Goal: Information Seeking & Learning: Learn about a topic

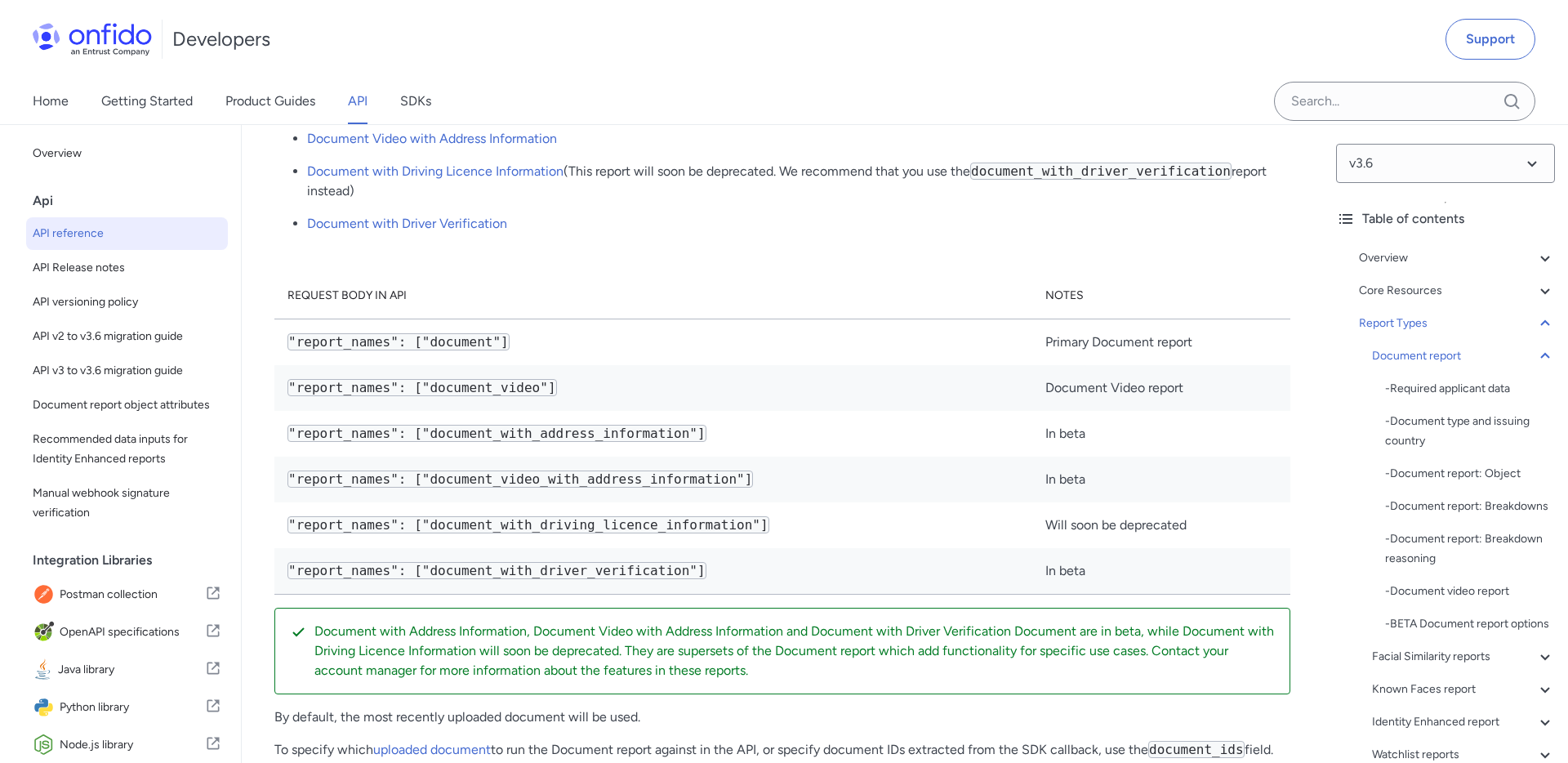
click at [347, 49] on link "Document" at bounding box center [338, 40] width 62 height 15
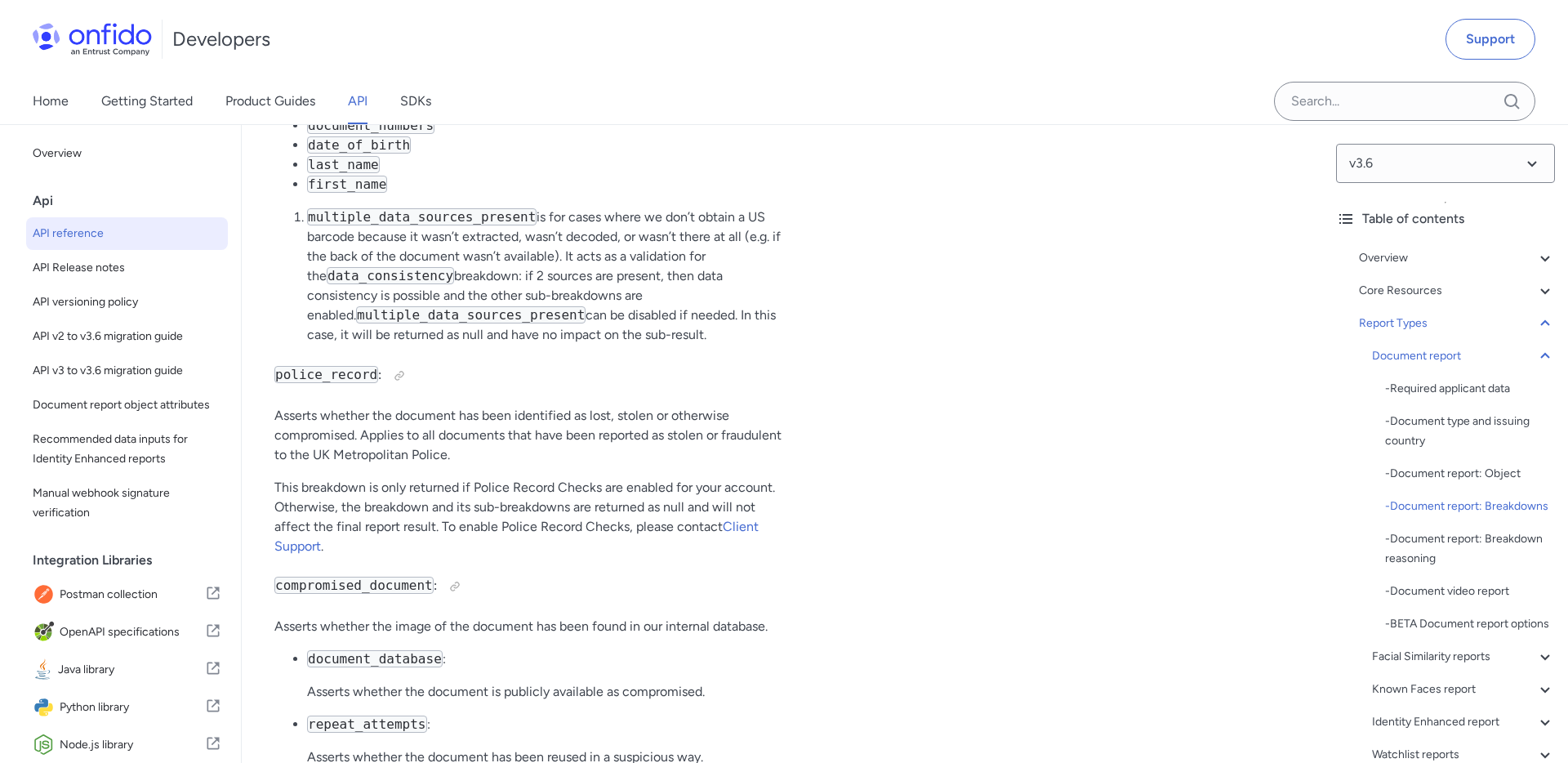
scroll to position [65797, 0]
click at [494, 319] on code "multiple_data_sources_present" at bounding box center [470, 311] width 229 height 17
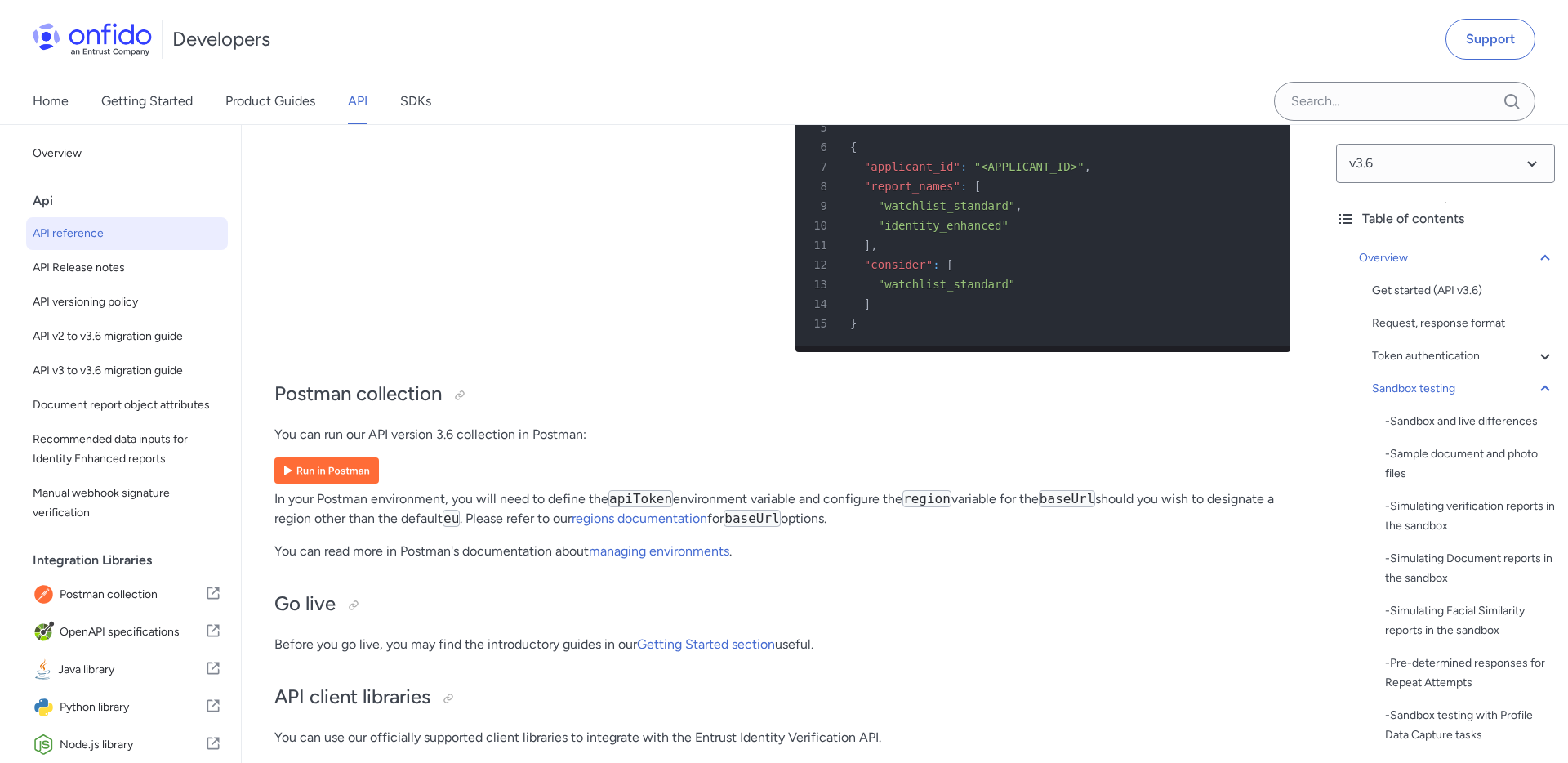
scroll to position [19955, 0]
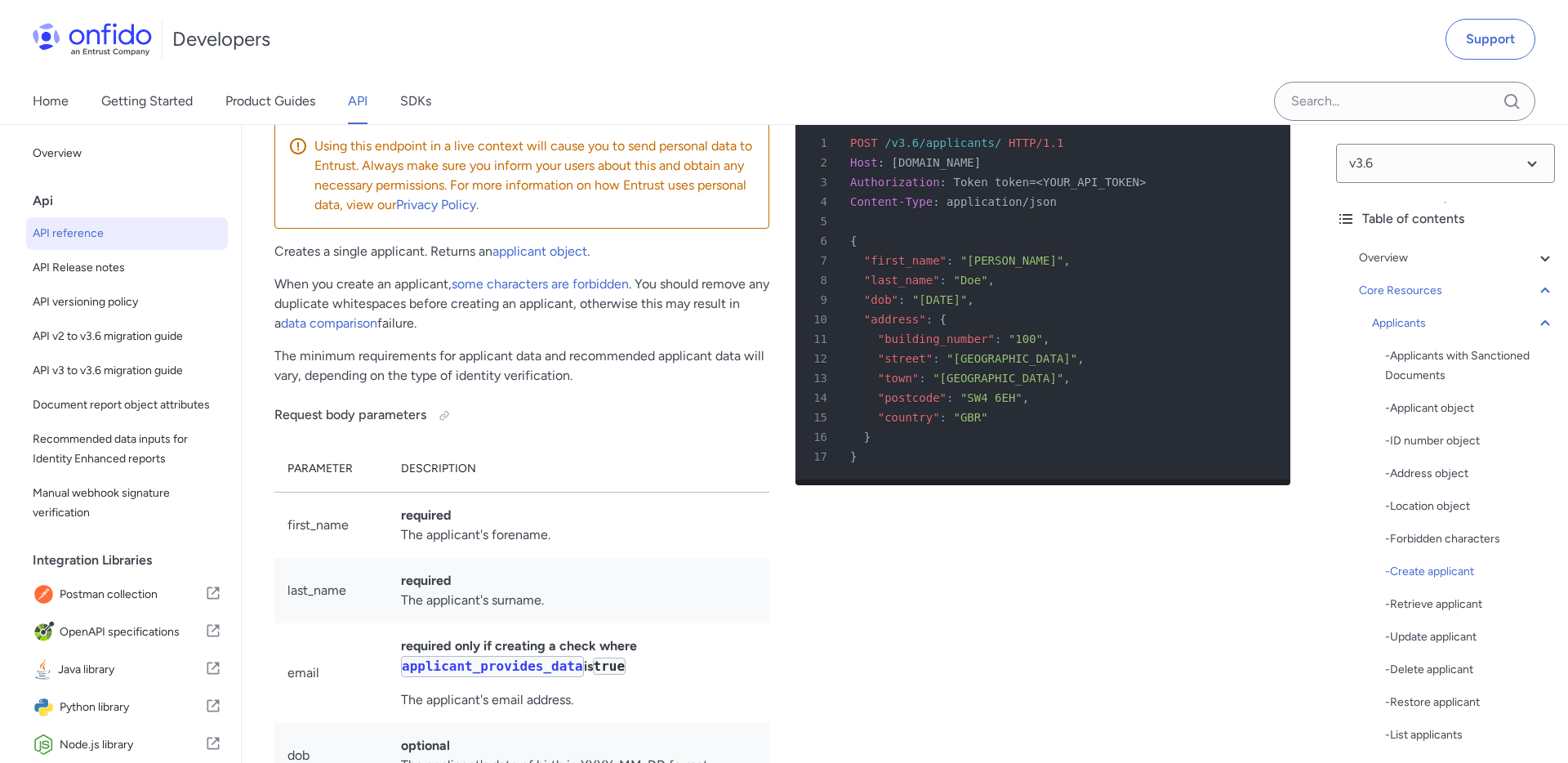
click at [488, 333] on p "When you create an applicant, some characters are forbidden . You should remove…" at bounding box center [522, 304] width 495 height 59
click at [330, 331] on link "data comparison" at bounding box center [328, 323] width 96 height 15
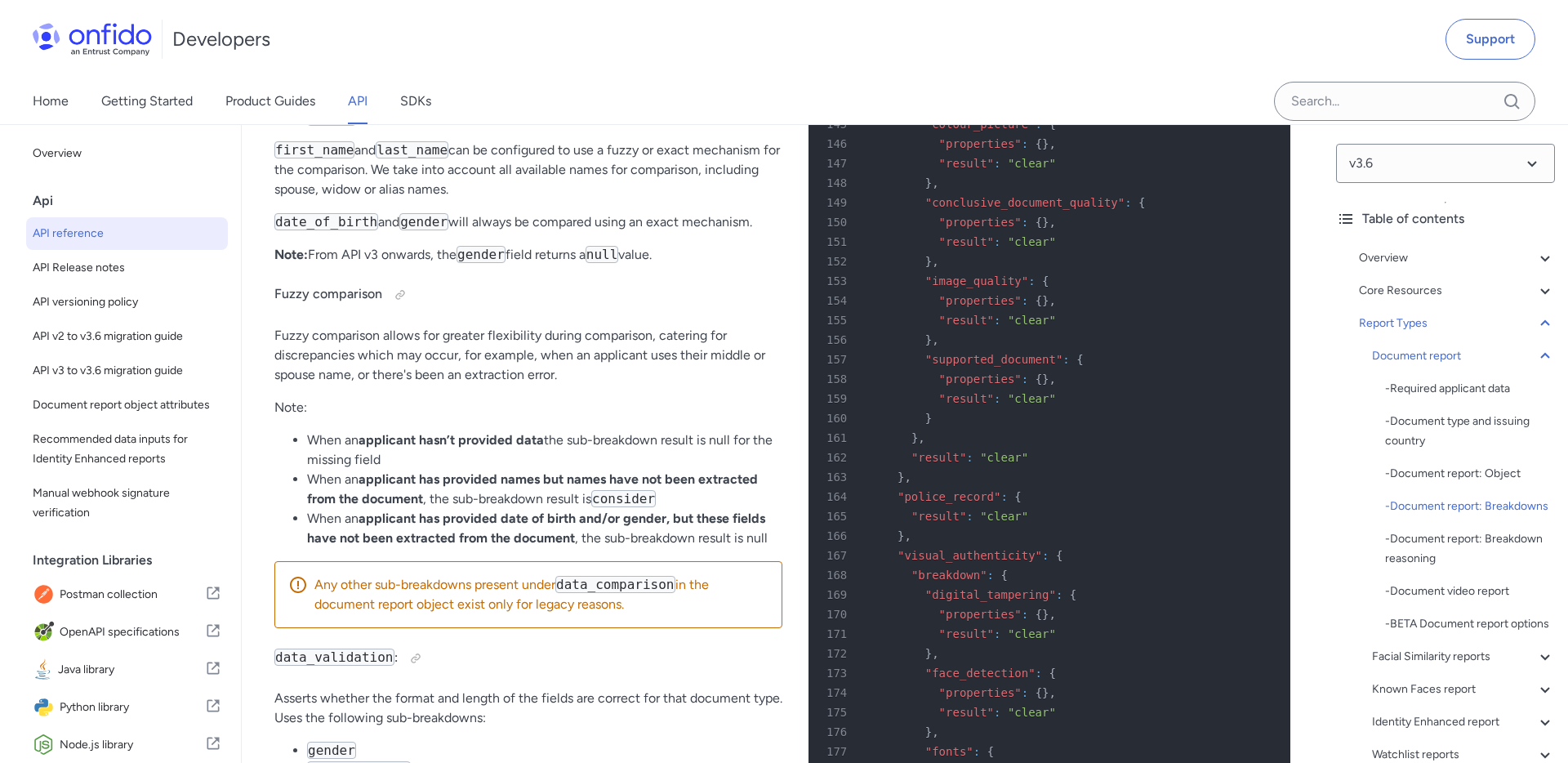
scroll to position [63215, 0]
drag, startPoint x: 308, startPoint y: 351, endPoint x: 347, endPoint y: 404, distance: 65.8
click at [347, 129] on ul "first_name last_name date_of_birth gender" at bounding box center [528, 89] width 508 height 78
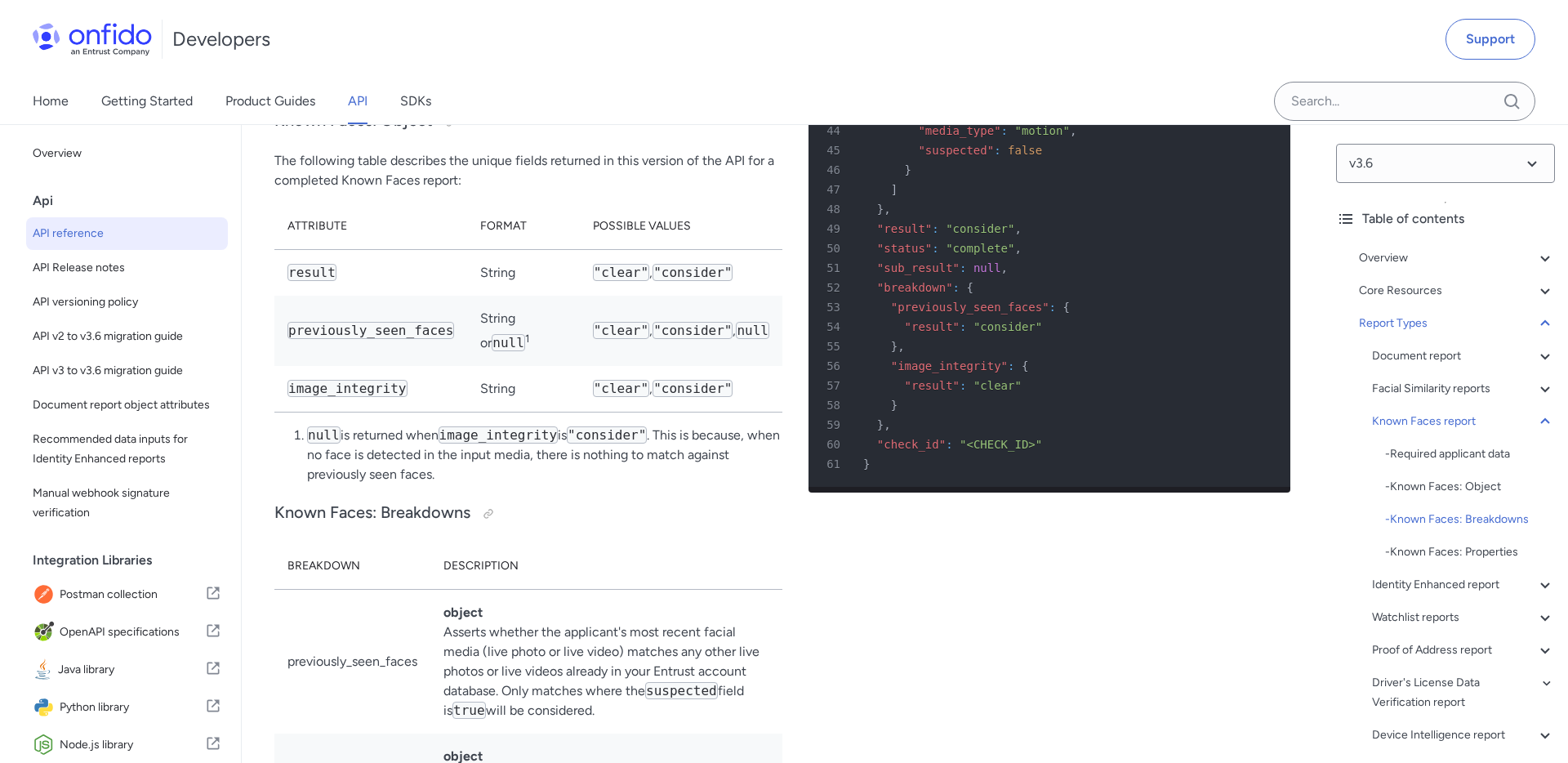
scroll to position [90699, 0]
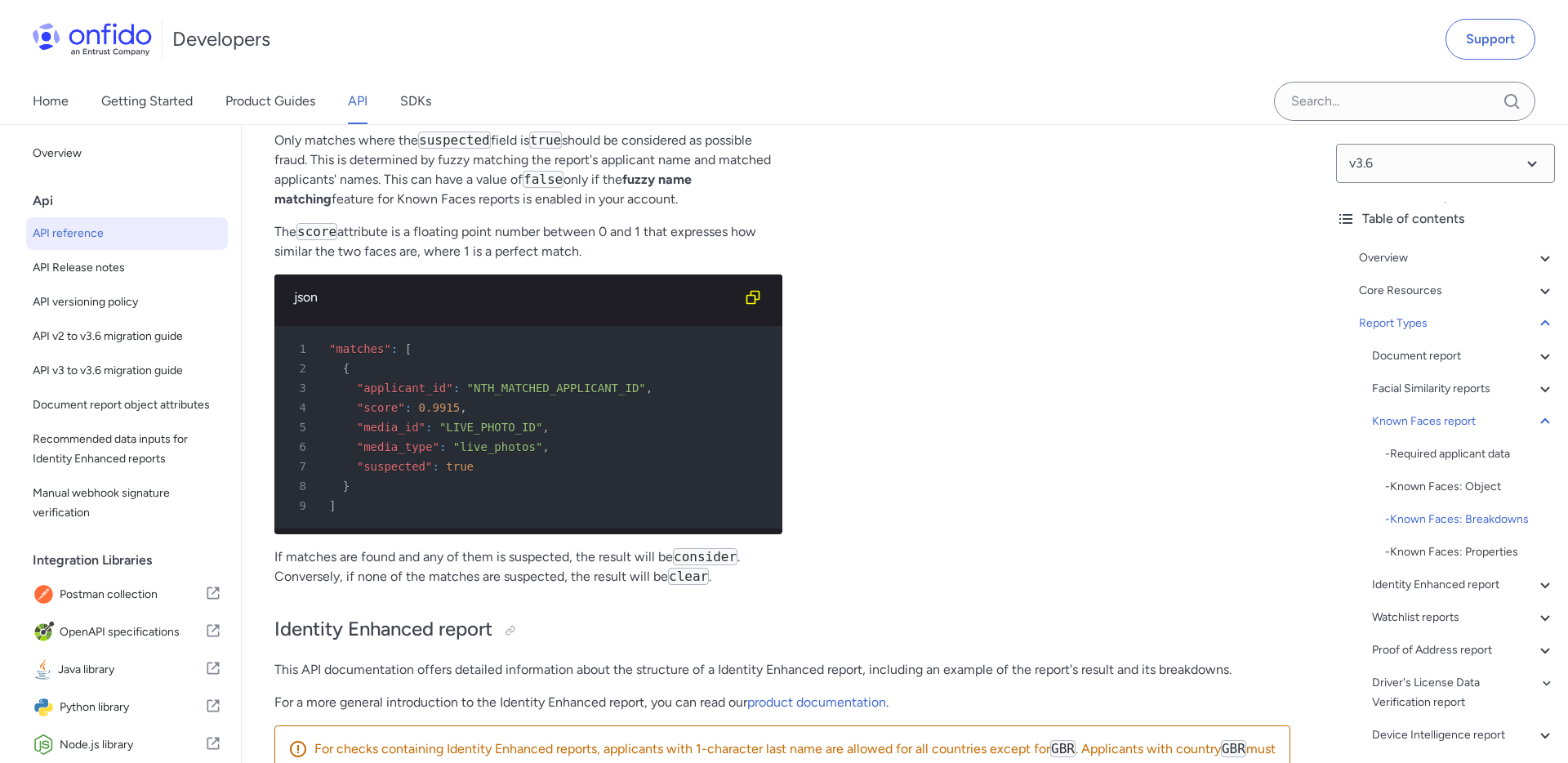
drag, startPoint x: 518, startPoint y: 356, endPoint x: 727, endPoint y: 371, distance: 209.5
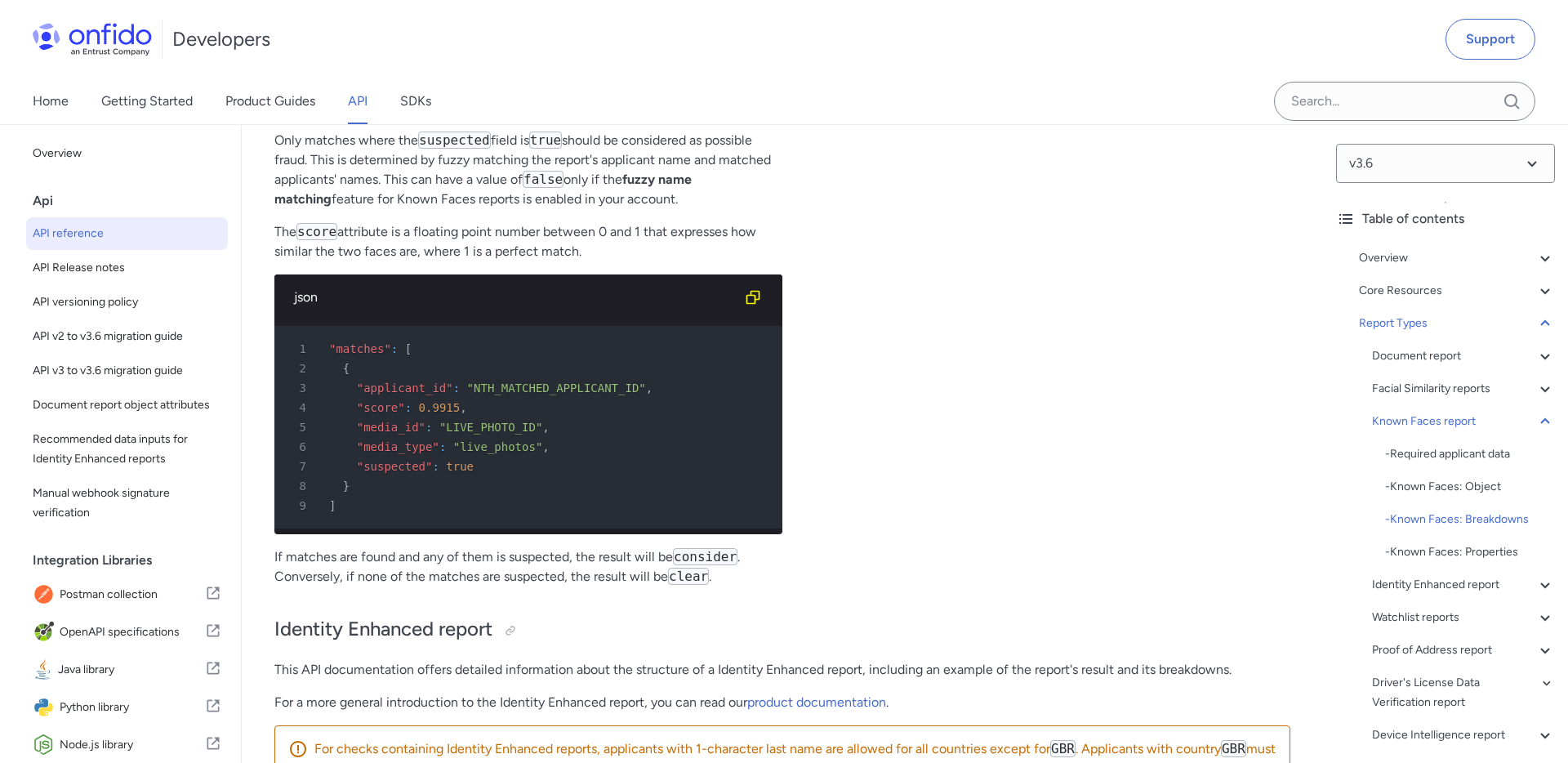
drag, startPoint x: 515, startPoint y: 381, endPoint x: 620, endPoint y: 405, distance: 107.7
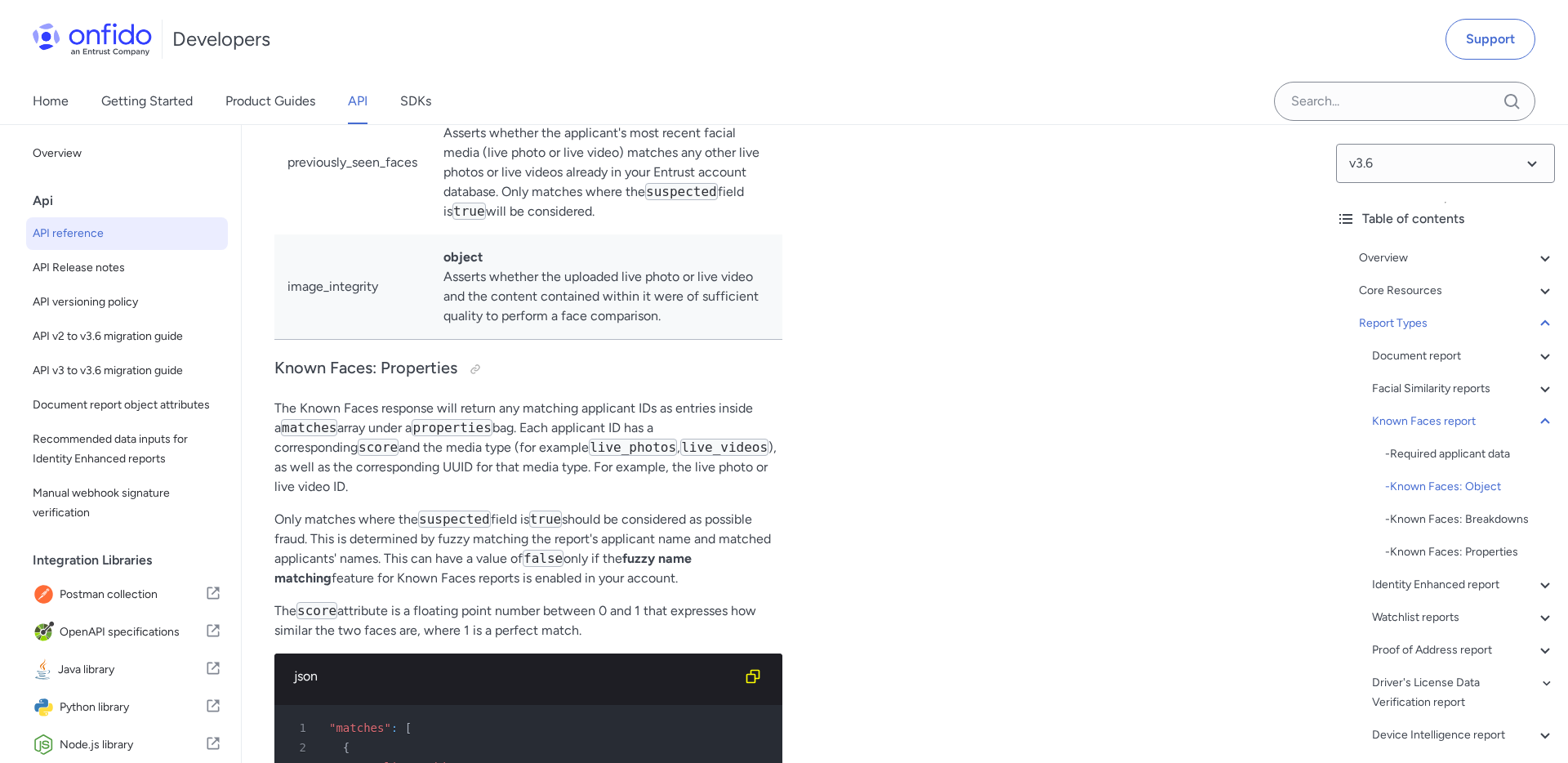
scroll to position [90022, 0]
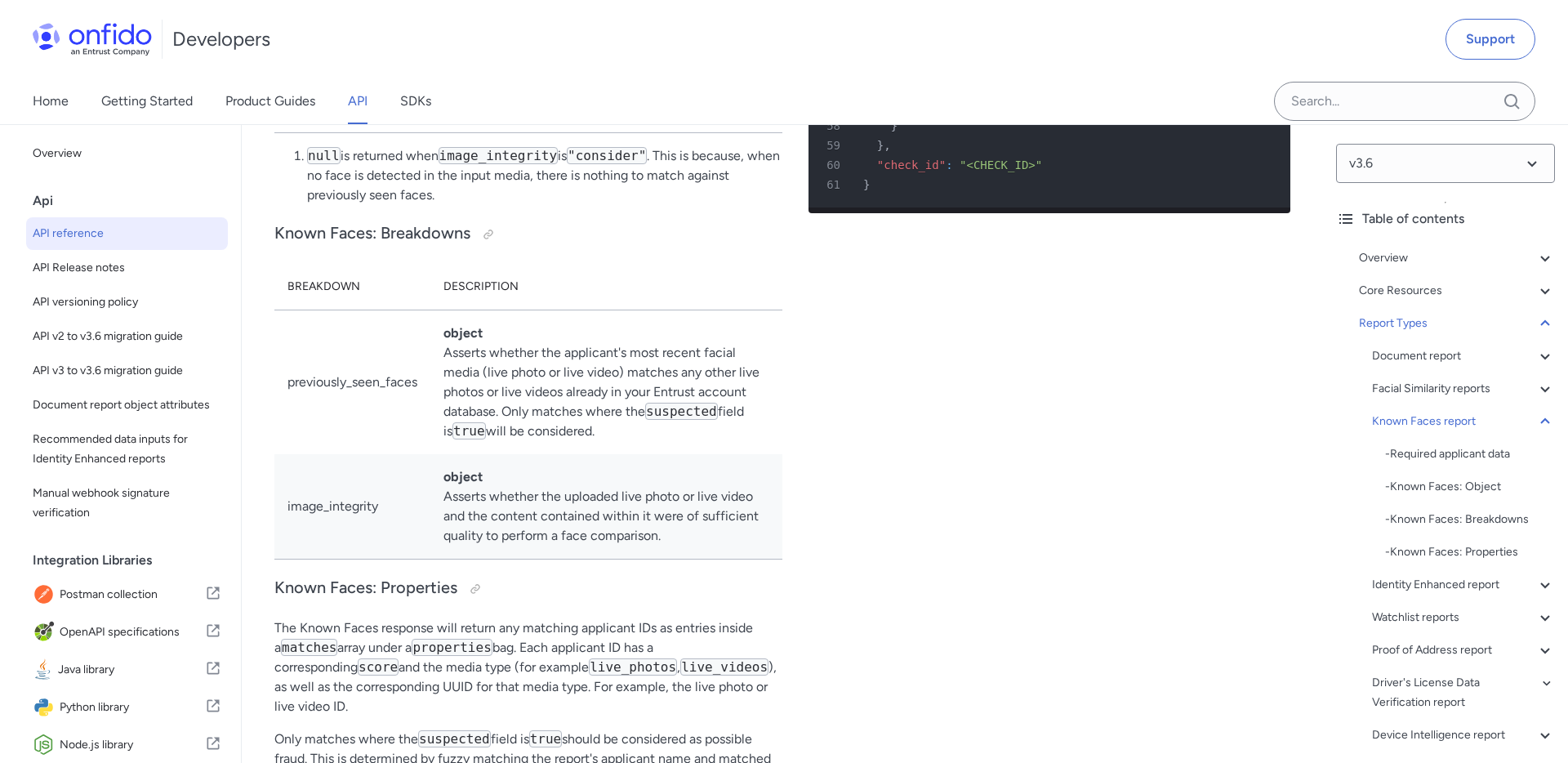
scroll to position [90132, 0]
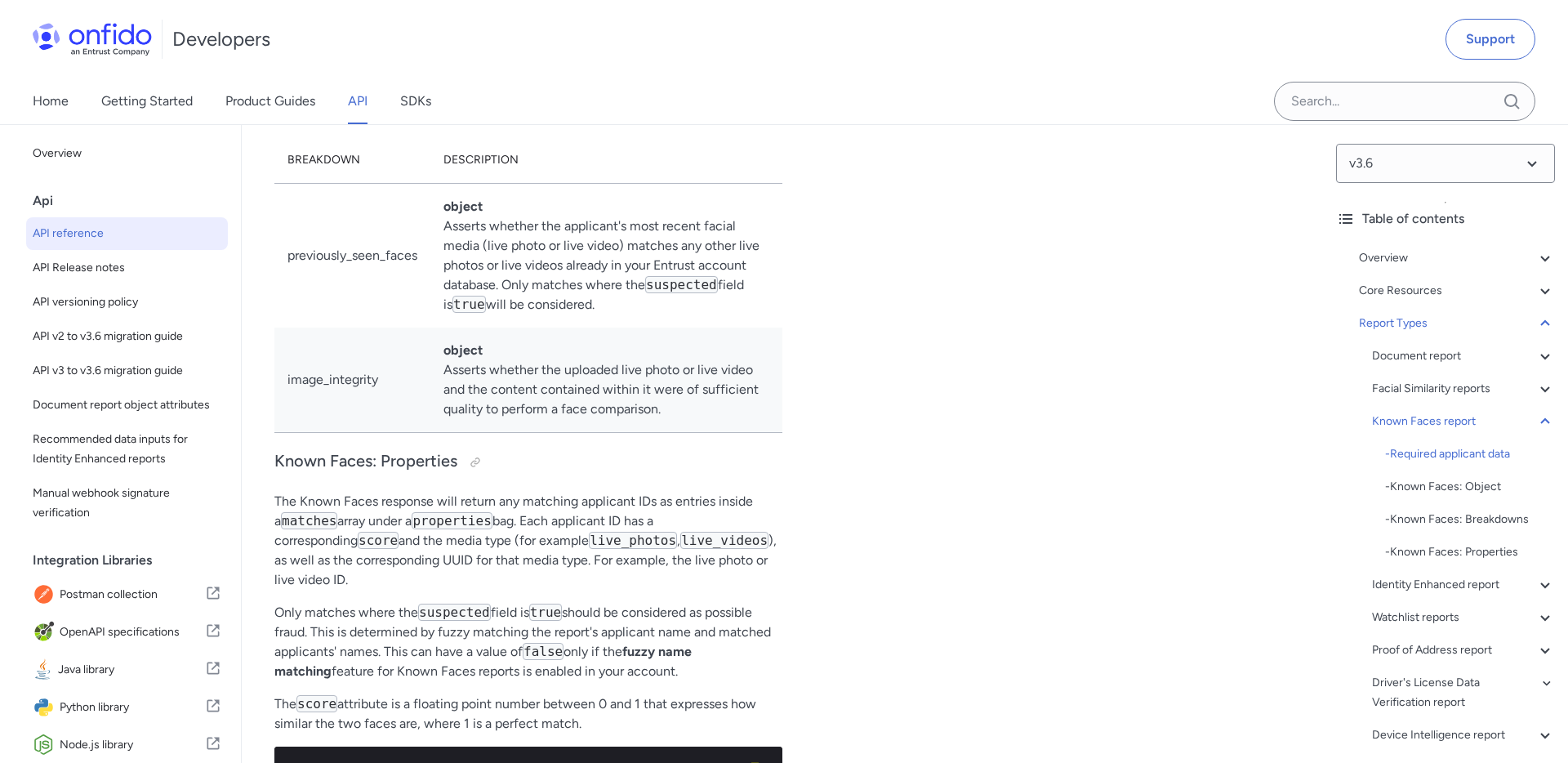
scroll to position [90225, 0]
click at [429, 80] on li "null is returned when image_integrity is "consider" . This is because, when no …" at bounding box center [545, 50] width 475 height 59
click at [427, 80] on li "null is returned when image_integrity is "consider" . This is because, when no …" at bounding box center [545, 50] width 475 height 59
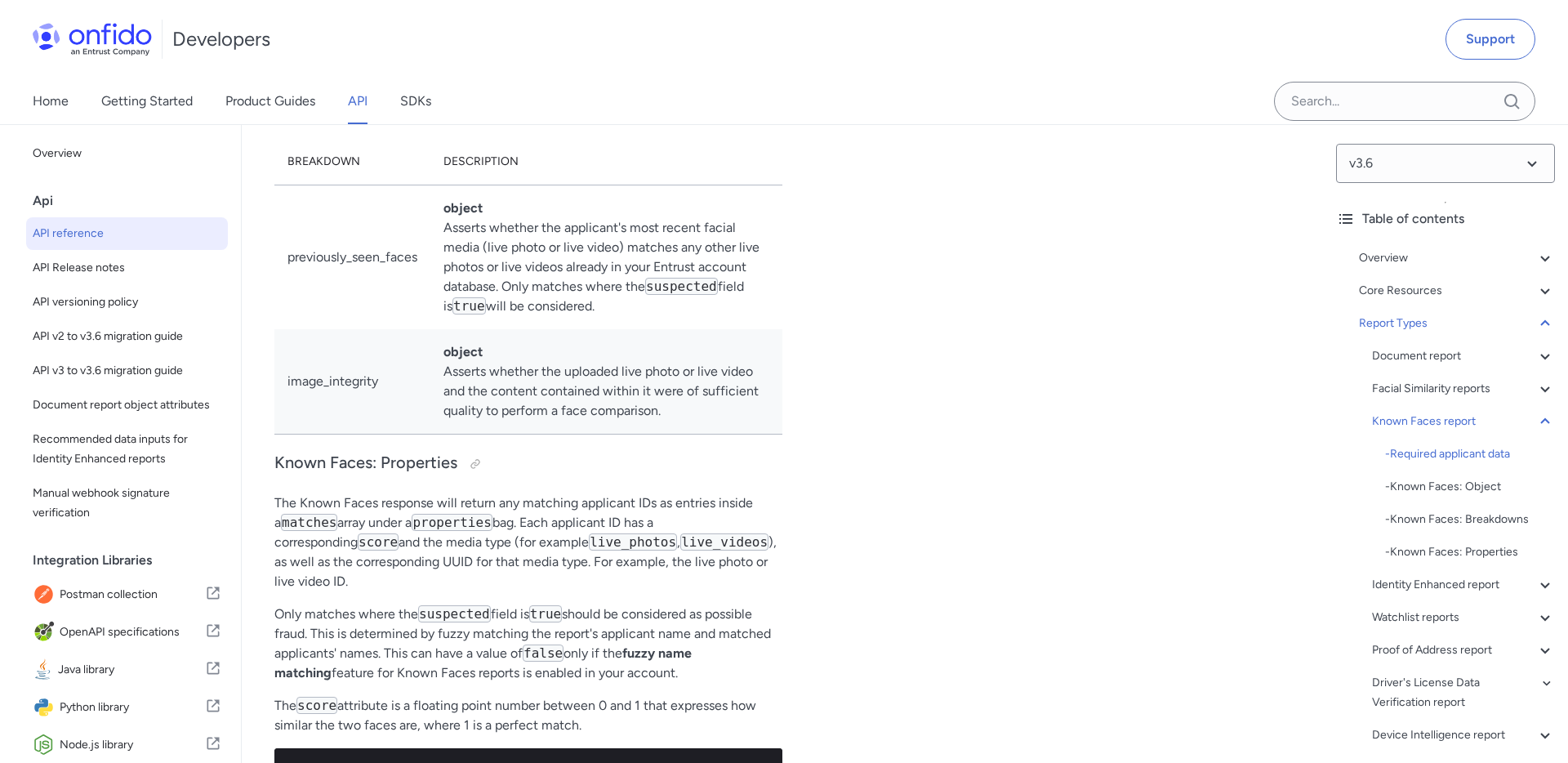
click at [427, 80] on li "null is returned when image_integrity is "consider" . This is because, when no …" at bounding box center [545, 50] width 475 height 59
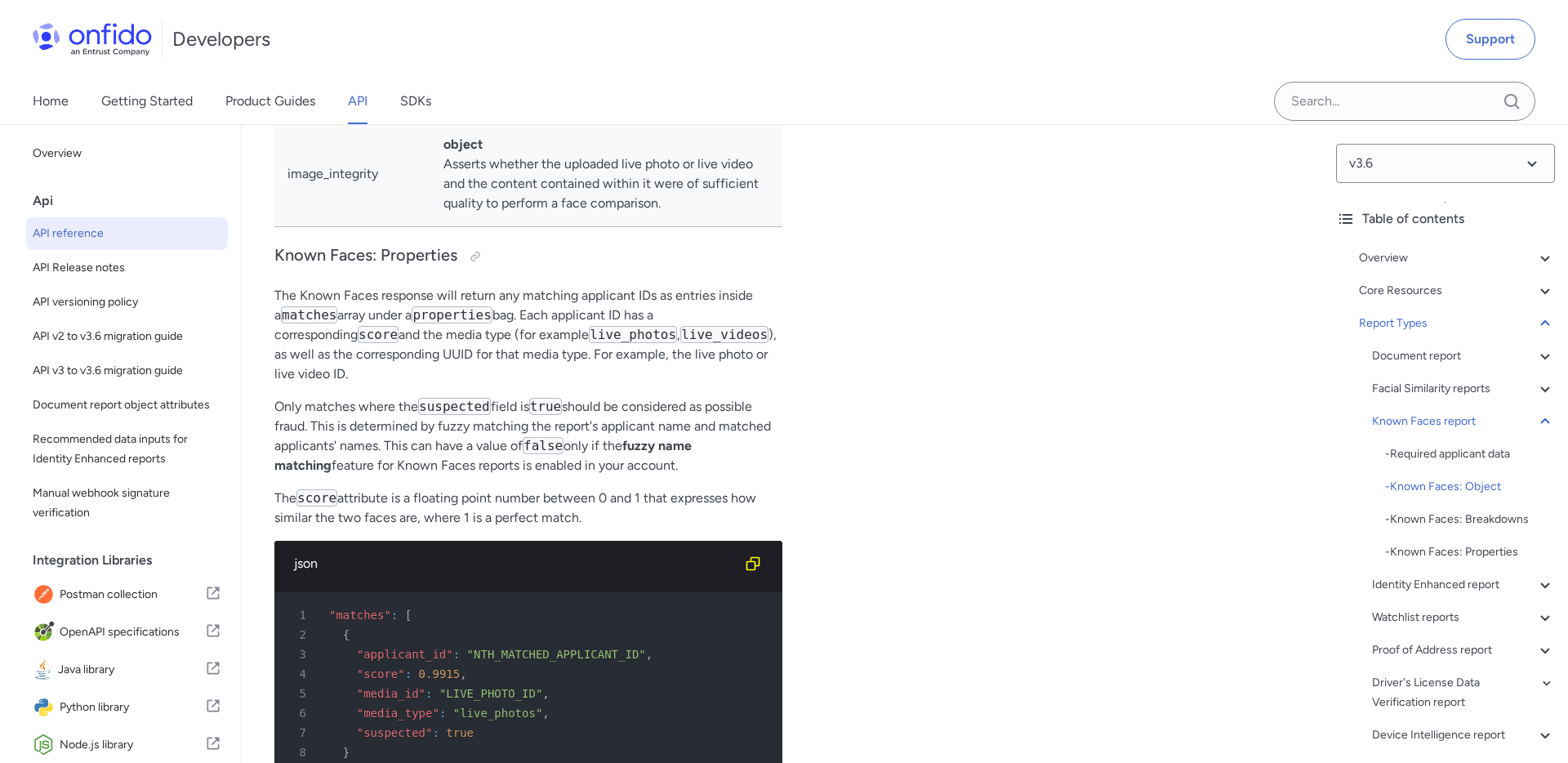
scroll to position [90572, 0]
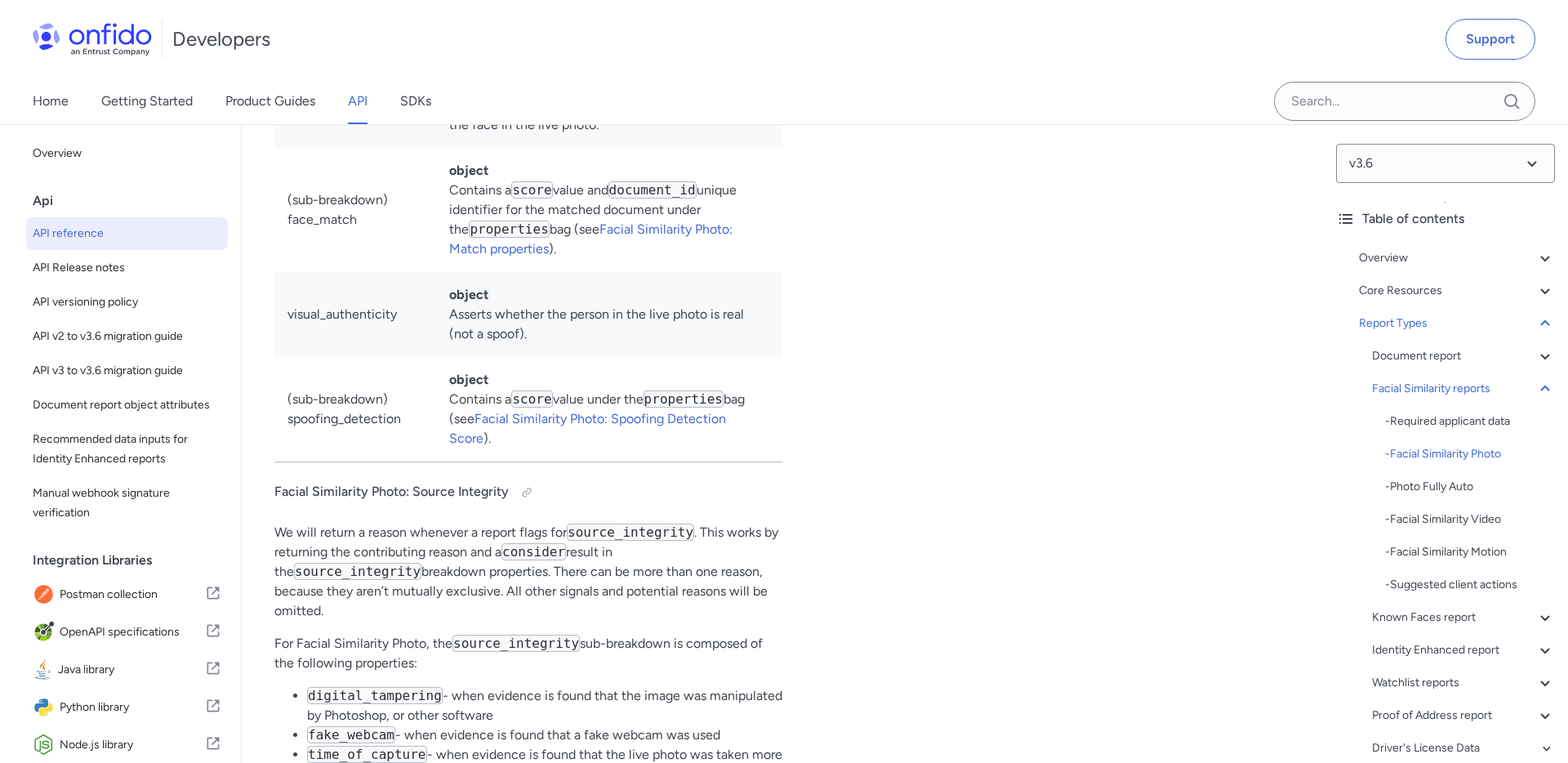
scroll to position [77212, 0]
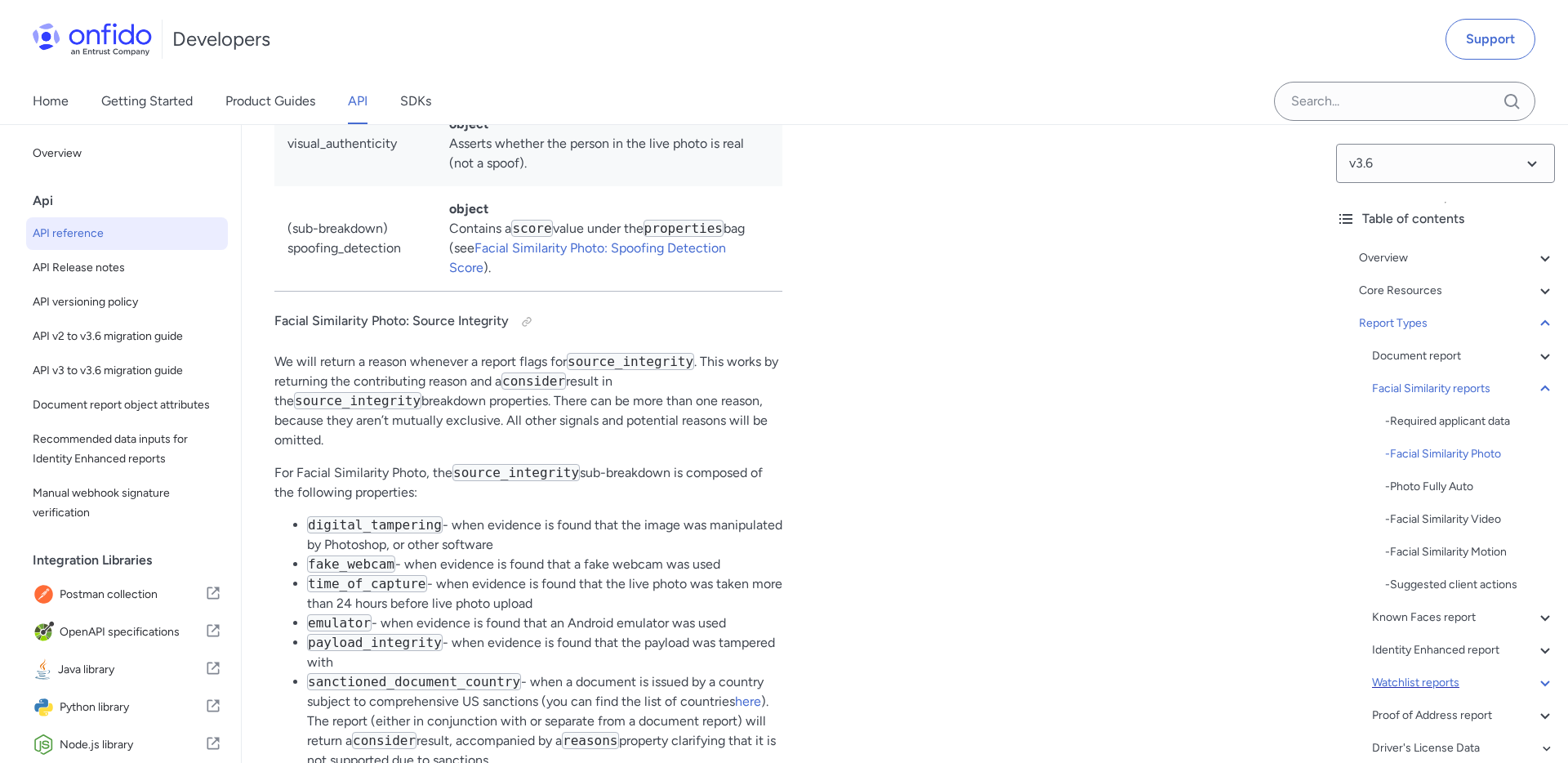
click at [1486, 610] on div "Known Faces report" at bounding box center [1463, 617] width 183 height 20
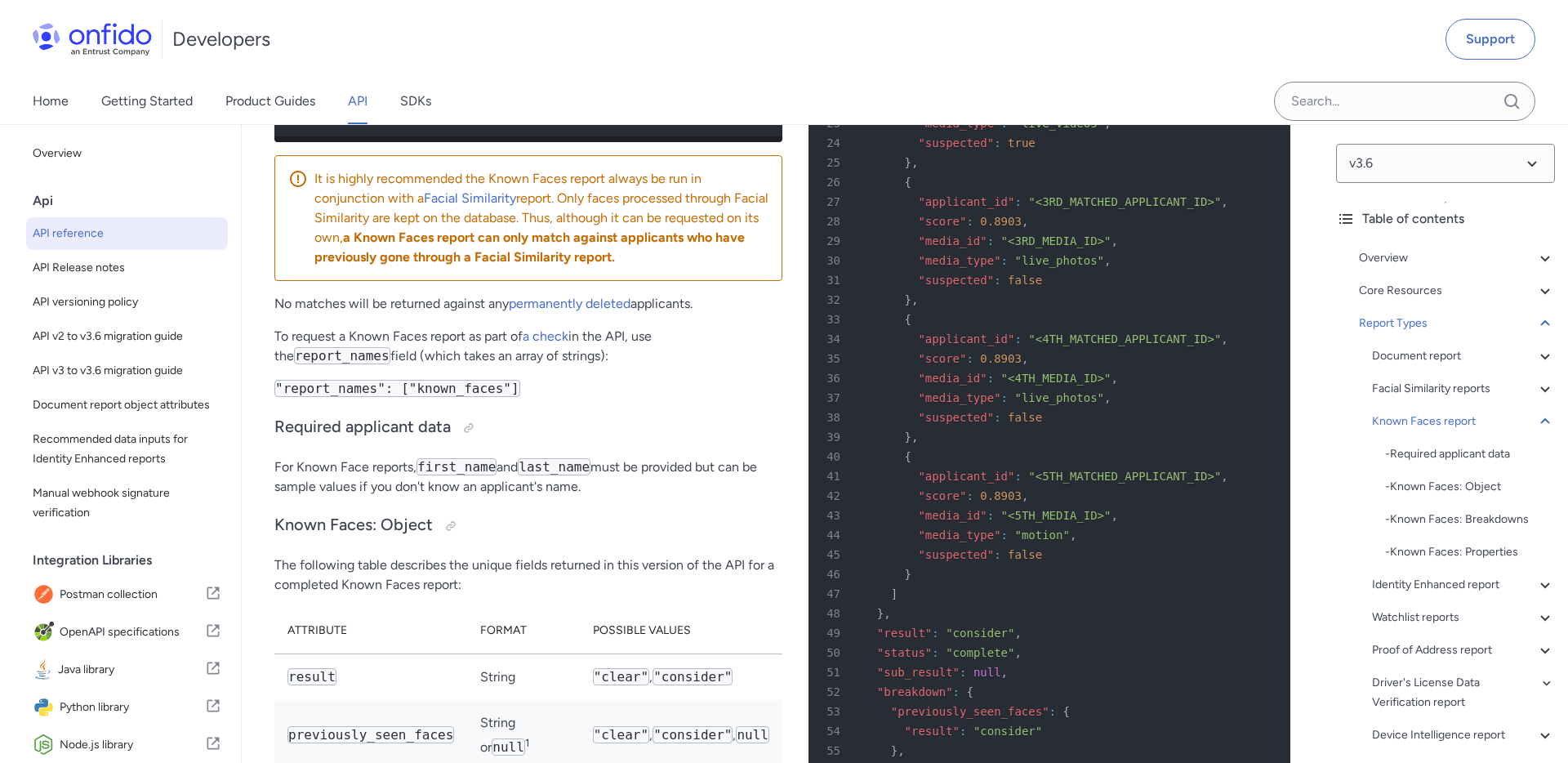
drag, startPoint x: 439, startPoint y: 389, endPoint x: 618, endPoint y: 392, distance: 179.0
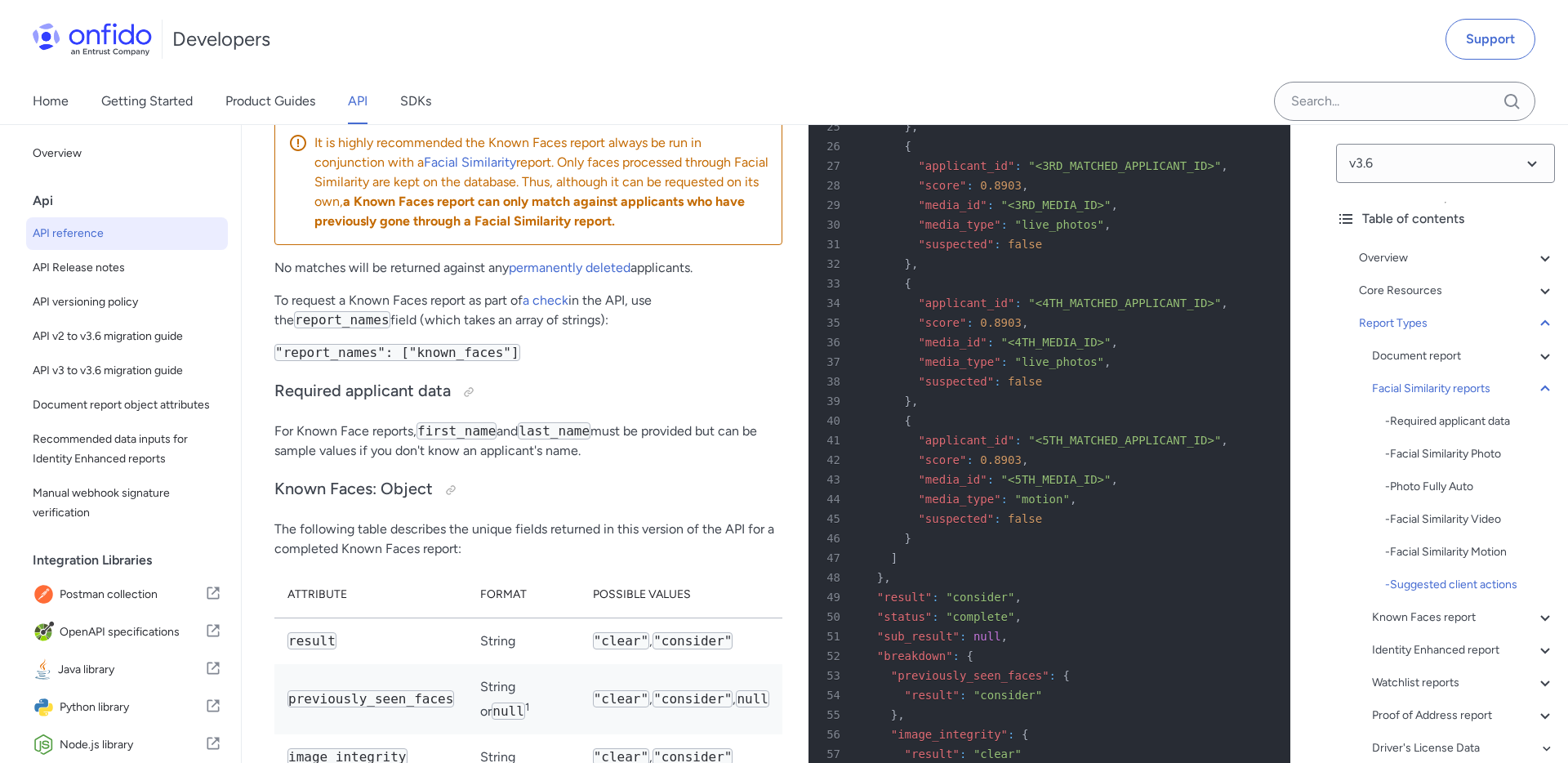
scroll to position [89455, 0]
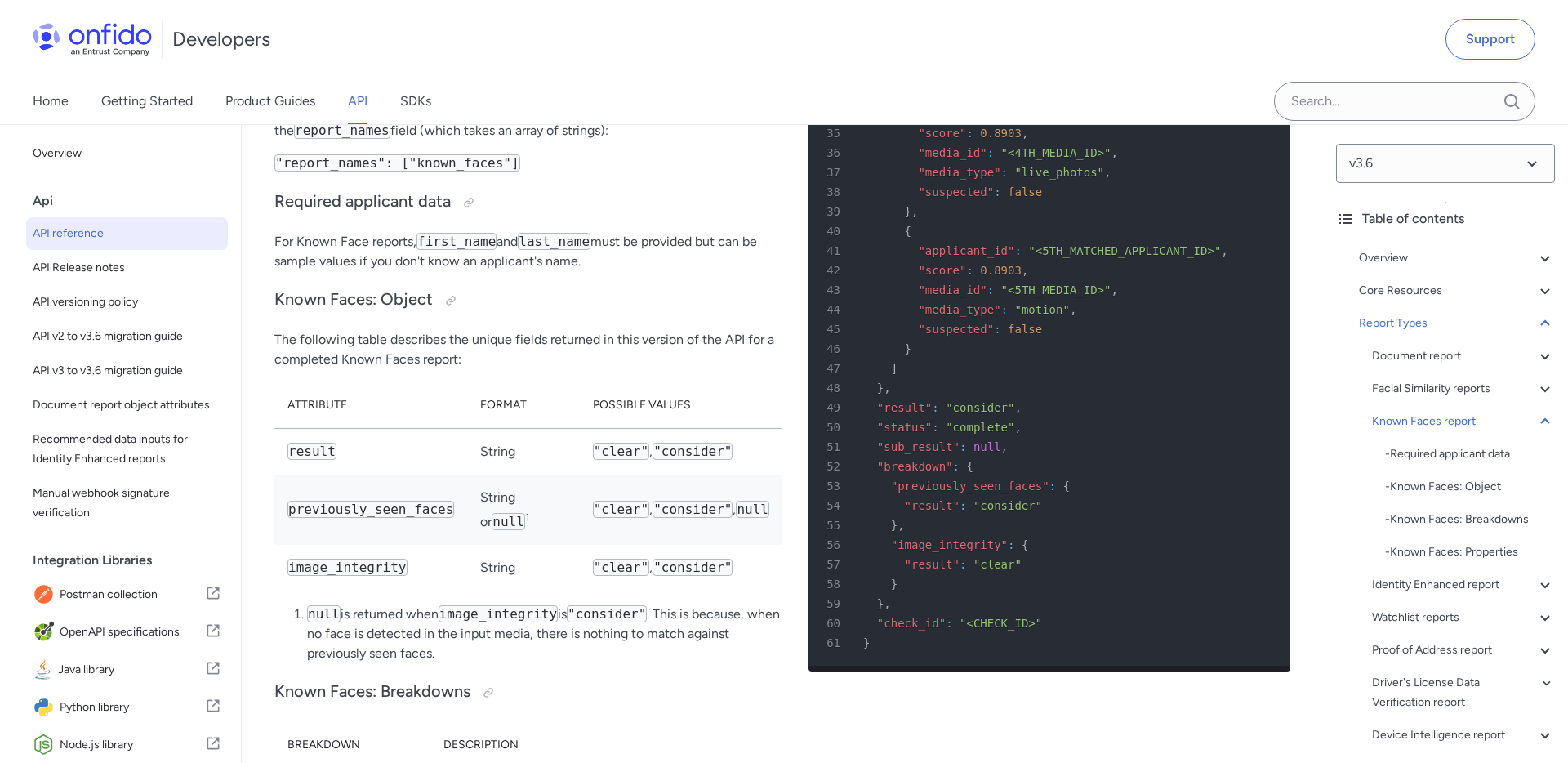
scroll to position [89685, 0]
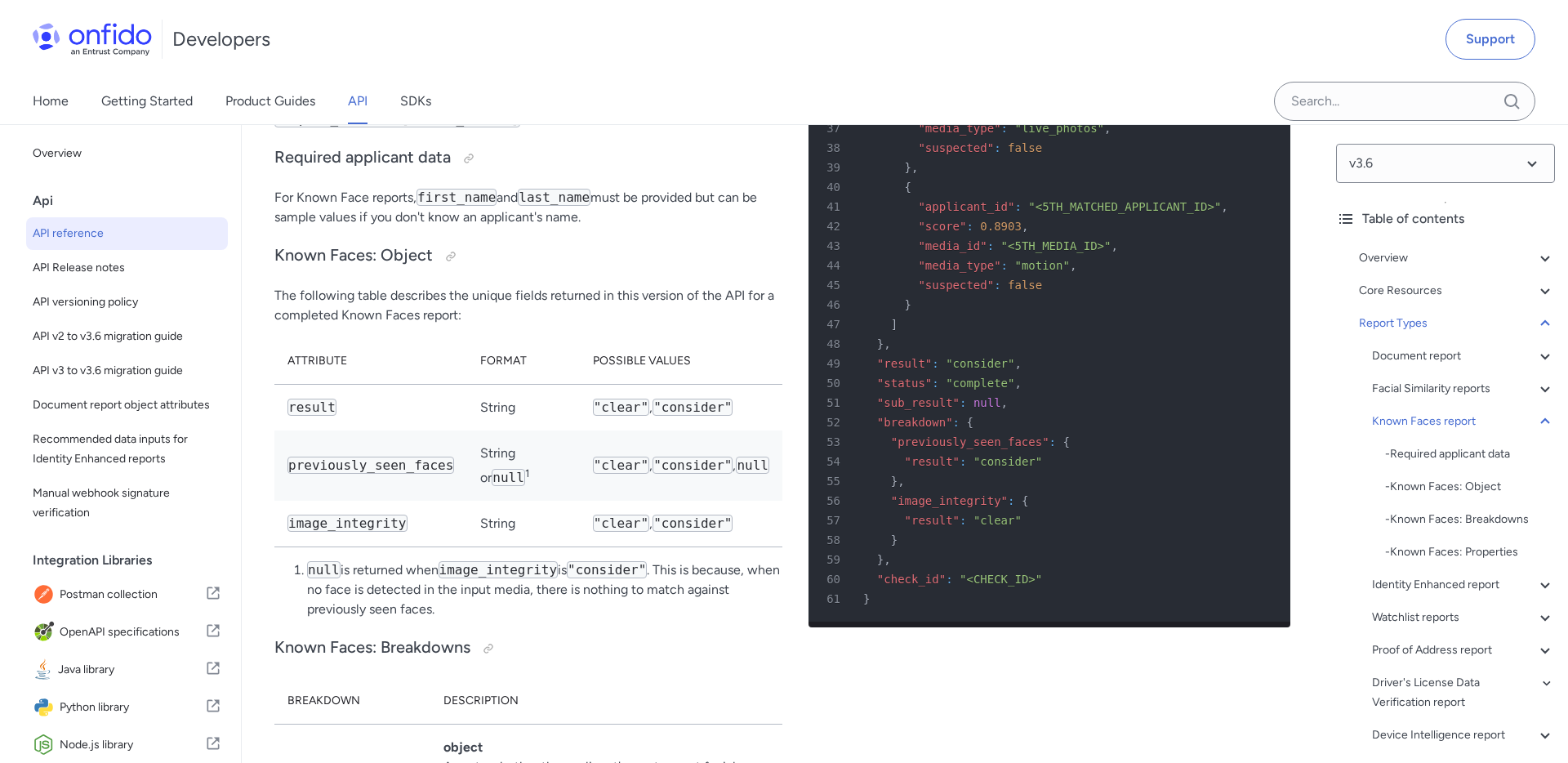
drag, startPoint x: 528, startPoint y: 503, endPoint x: 283, endPoint y: 480, distance: 246.1
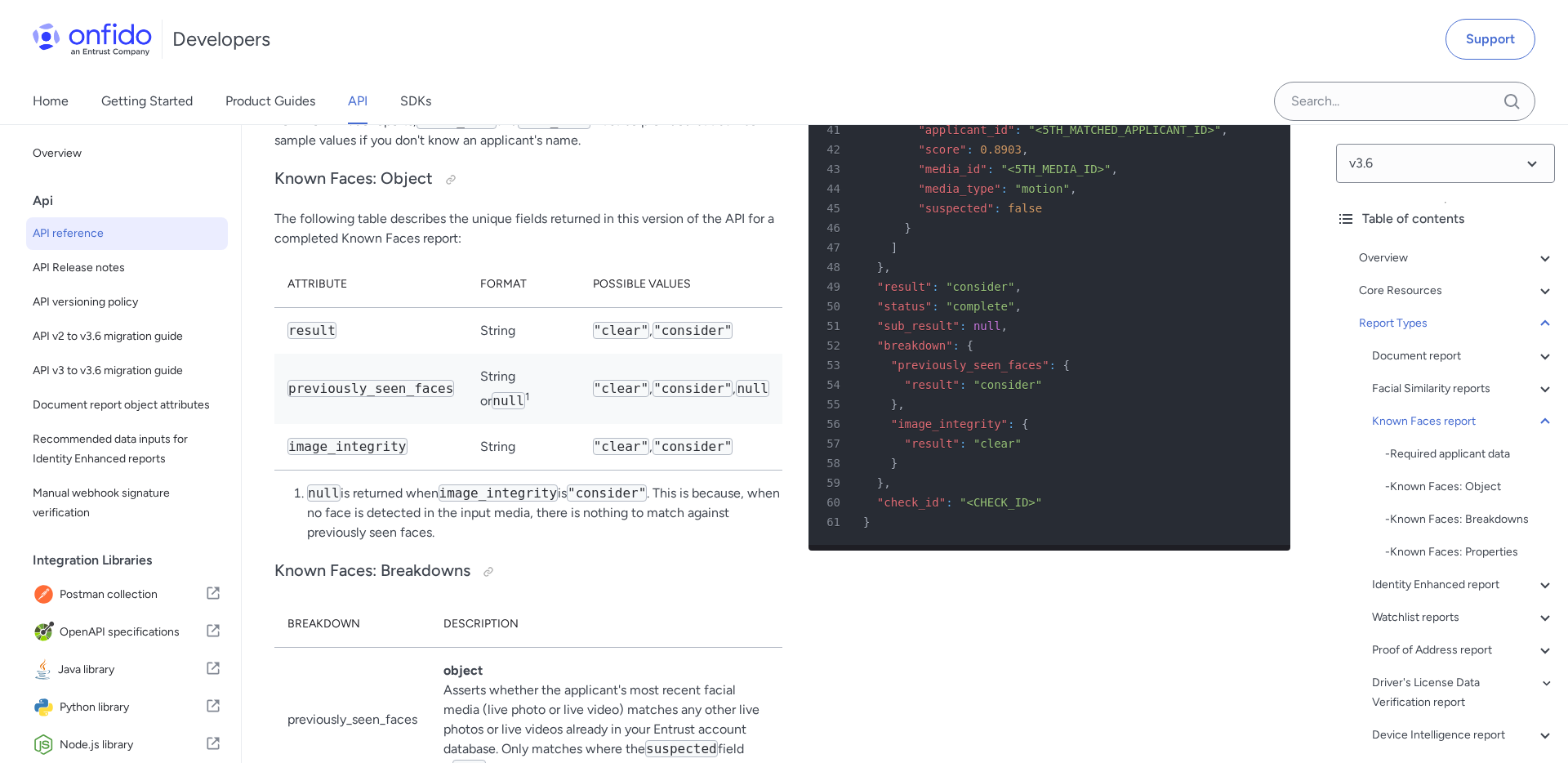
scroll to position [89763, 0]
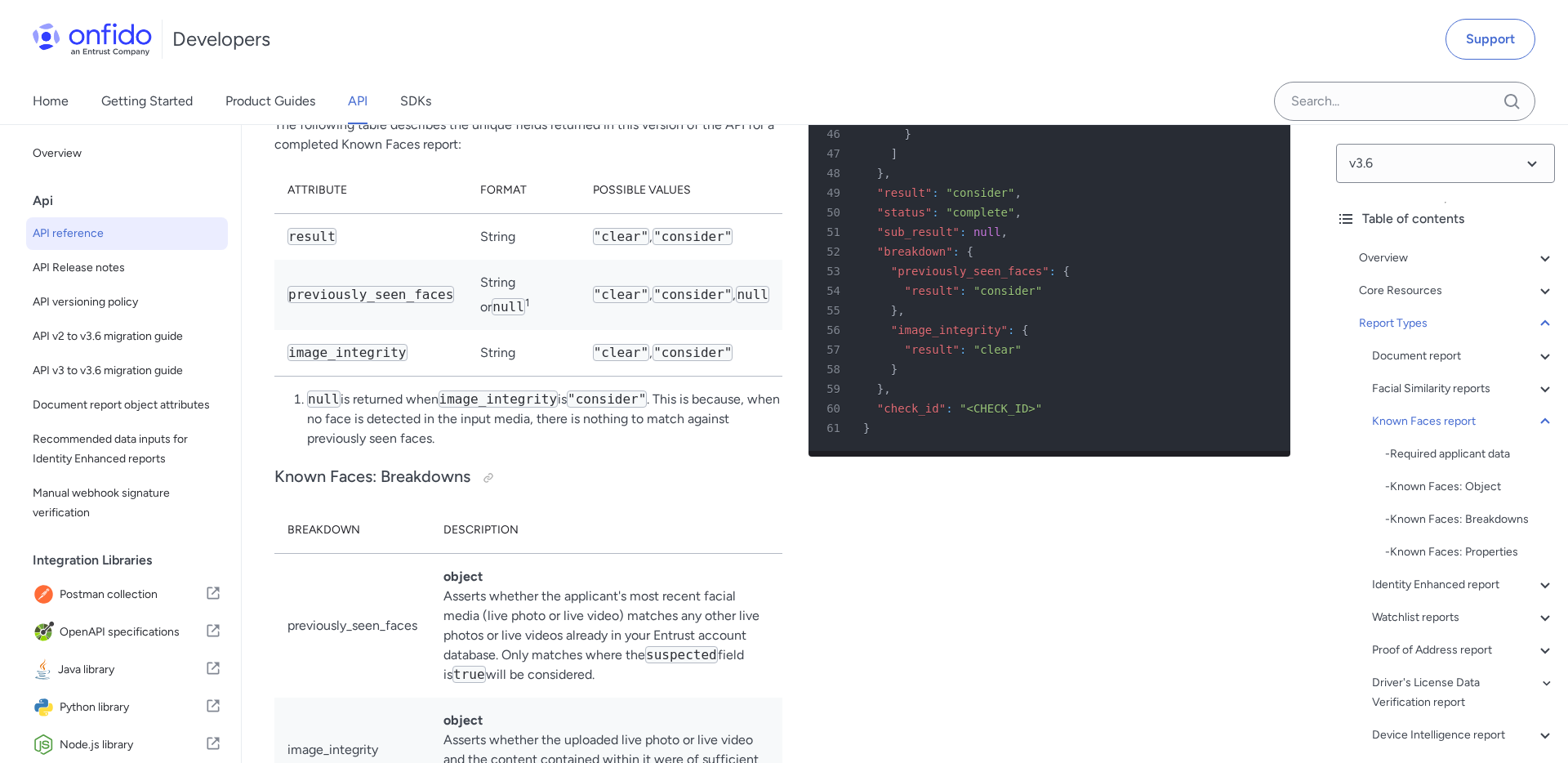
scroll to position [89858, 0]
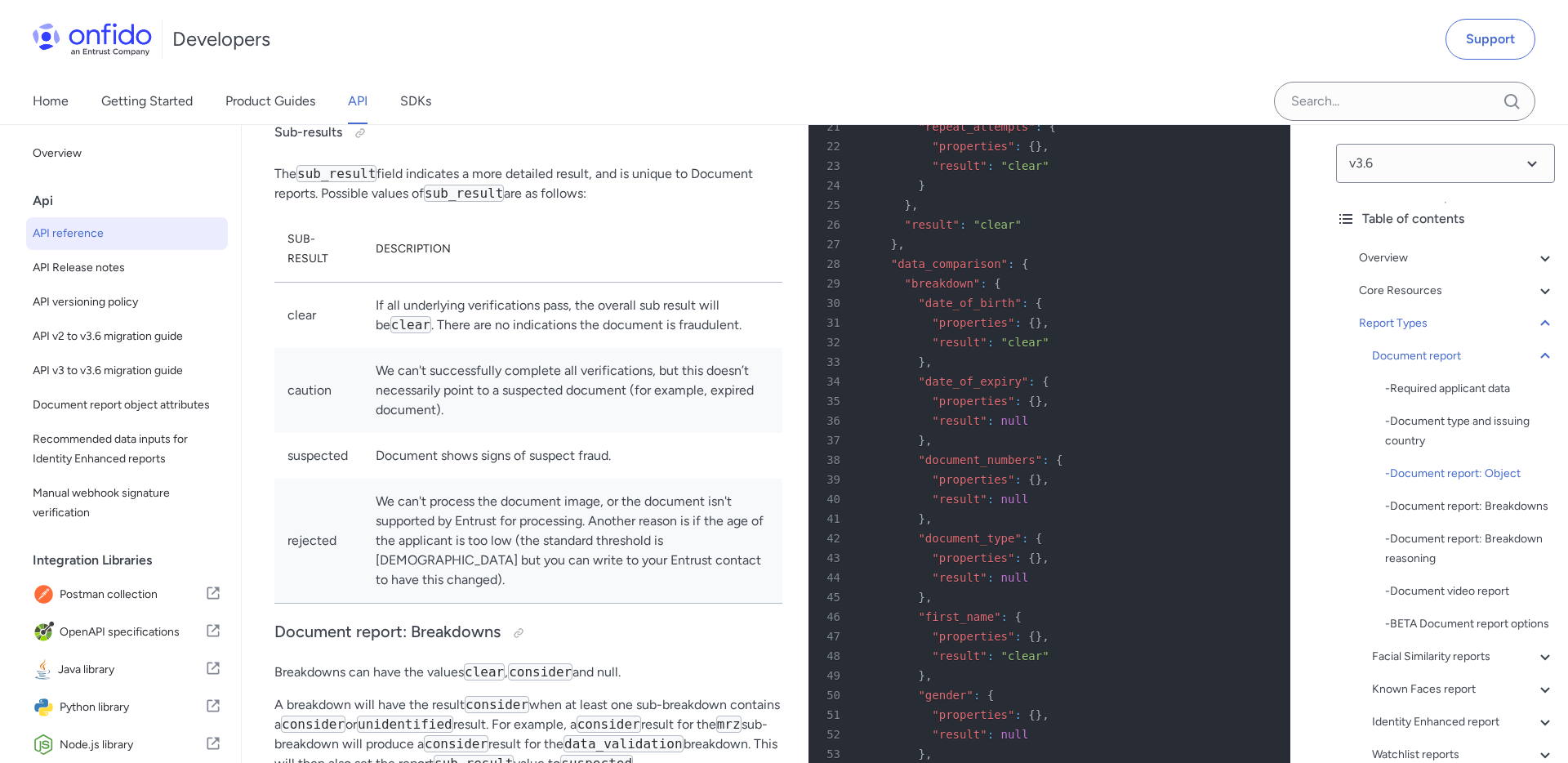
scroll to position [89382, 0]
